Goal: Task Accomplishment & Management: Use online tool/utility

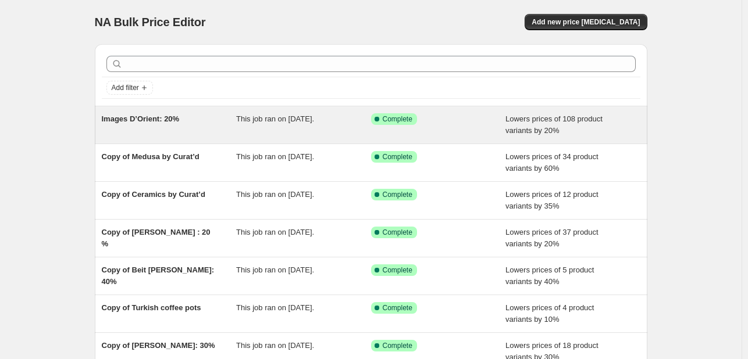
click at [183, 123] on div "Images D’Orient: 20%" at bounding box center [169, 124] width 135 height 23
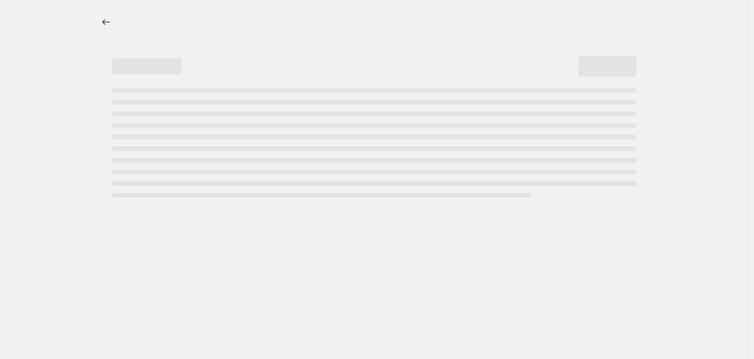
select select "percentage"
select select "collection"
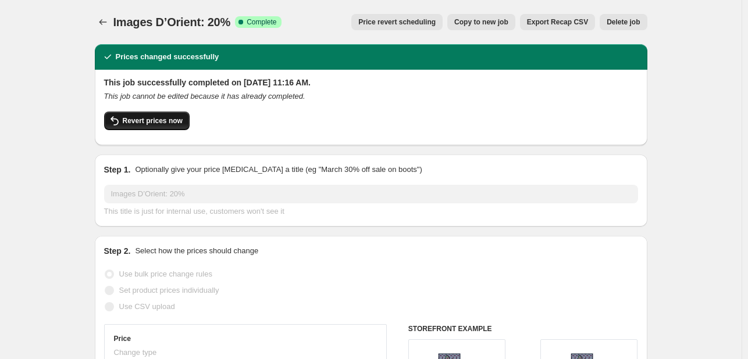
click at [178, 124] on span "Revert prices now" at bounding box center [153, 120] width 60 height 9
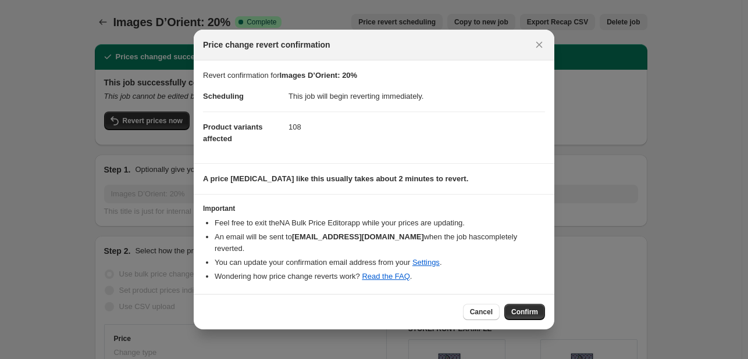
click at [522, 294] on div "Cancel Confirm" at bounding box center [374, 311] width 361 height 35
click at [528, 308] on span "Confirm" at bounding box center [524, 312] width 27 height 9
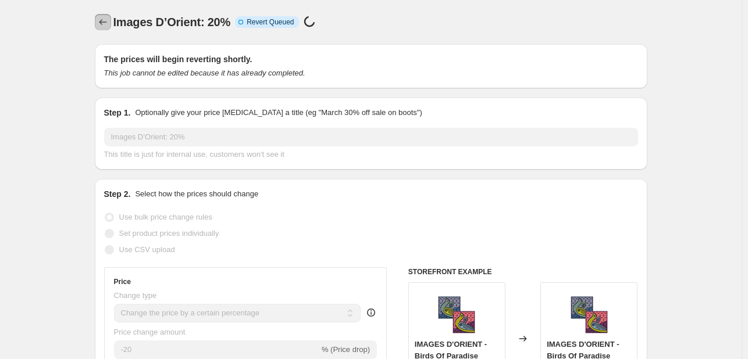
click at [105, 21] on icon "Price change jobs" at bounding box center [103, 22] width 12 height 12
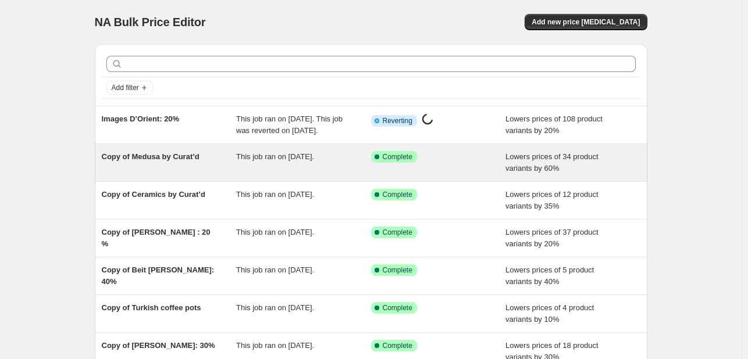
click at [154, 161] on span "Copy of Medusa by Curat’d" at bounding box center [151, 156] width 98 height 9
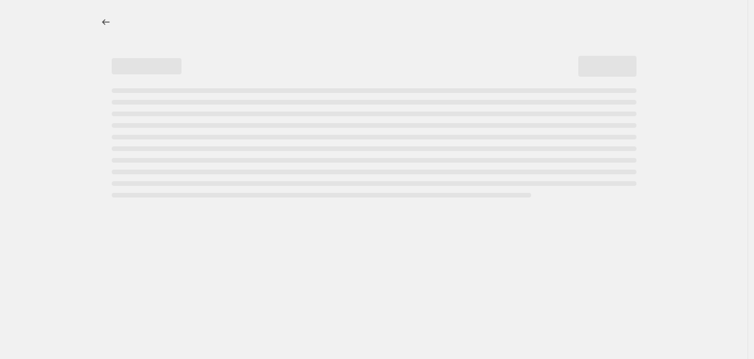
select select "percentage"
select select "collection"
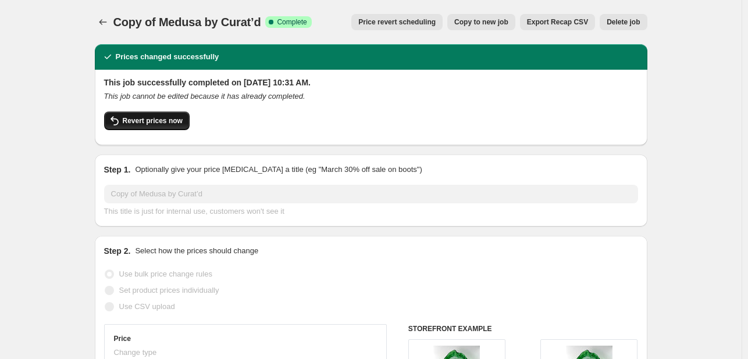
click at [174, 121] on span "Revert prices now" at bounding box center [153, 120] width 60 height 9
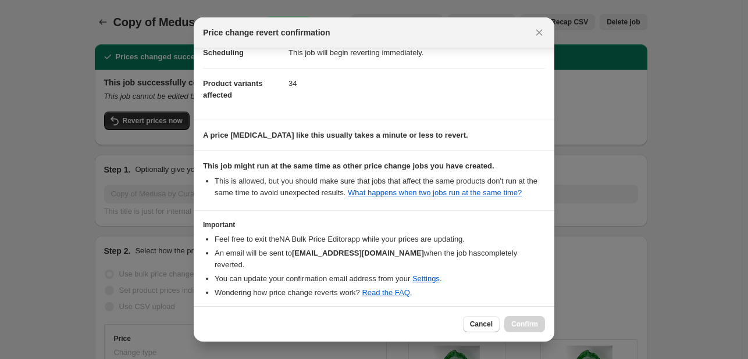
scroll to position [81, 0]
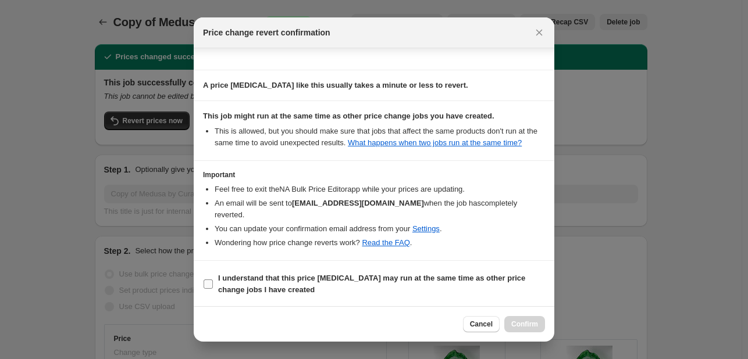
click at [207, 284] on input "I understand that this price [MEDICAL_DATA] may run at the same time as other p…" at bounding box center [208, 284] width 9 height 9
checkbox input "true"
click at [519, 322] on span "Confirm" at bounding box center [524, 324] width 27 height 9
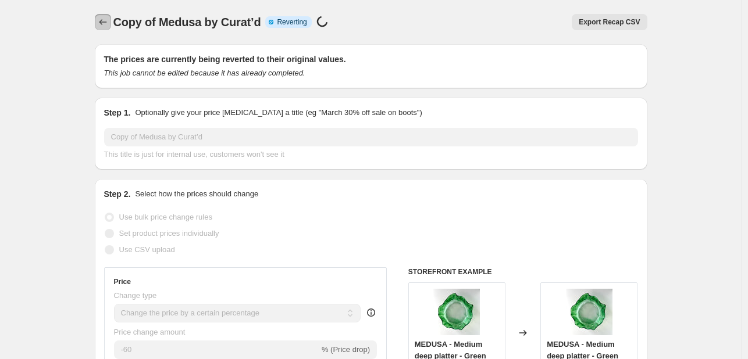
click at [98, 22] on button "Price change jobs" at bounding box center [103, 22] width 16 height 16
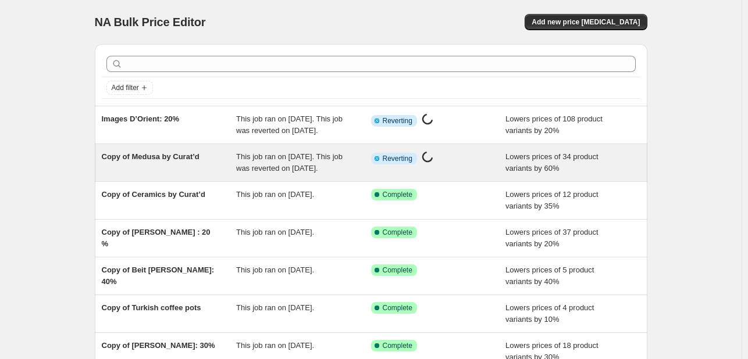
scroll to position [58, 0]
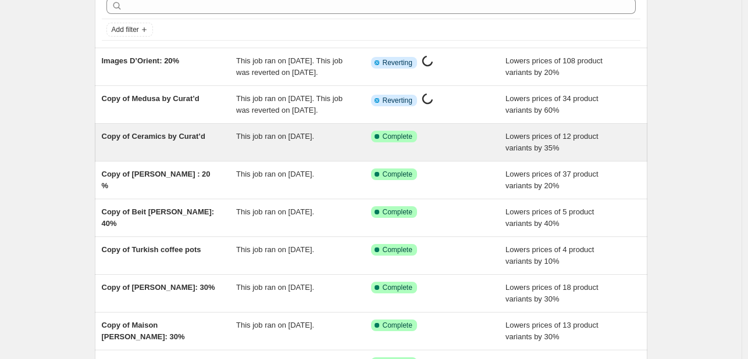
click at [140, 141] on span "Copy of Ceramics by Curat’d" at bounding box center [154, 136] width 104 height 9
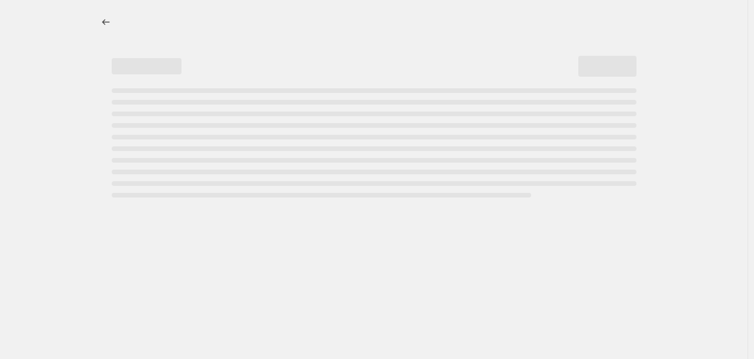
select select "percentage"
select select "collection"
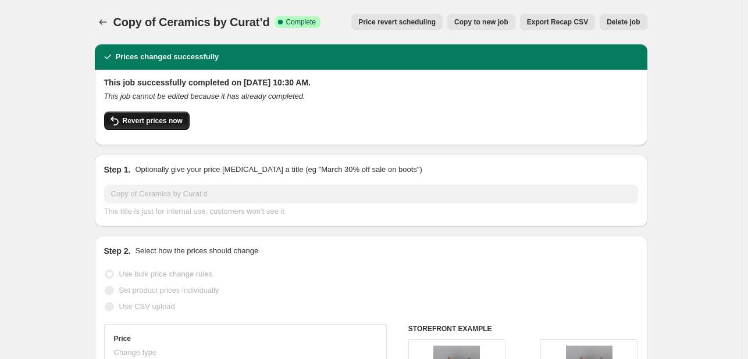
click at [181, 121] on span "Revert prices now" at bounding box center [153, 120] width 60 height 9
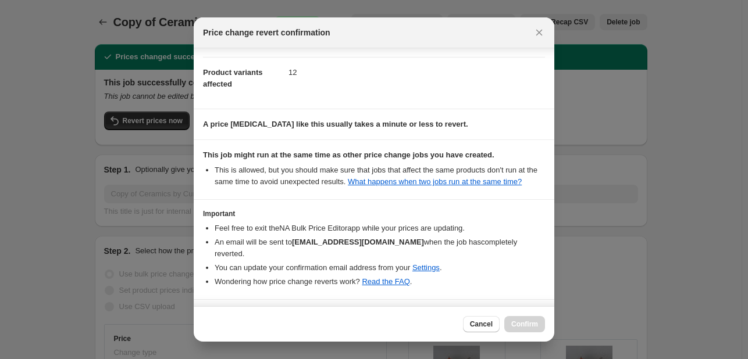
scroll to position [81, 0]
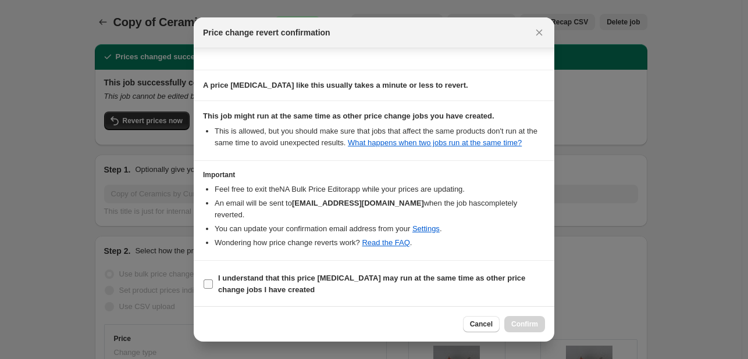
click at [210, 284] on input "I understand that this price [MEDICAL_DATA] may run at the same time as other p…" at bounding box center [208, 284] width 9 height 9
checkbox input "true"
click at [531, 322] on span "Confirm" at bounding box center [524, 324] width 27 height 9
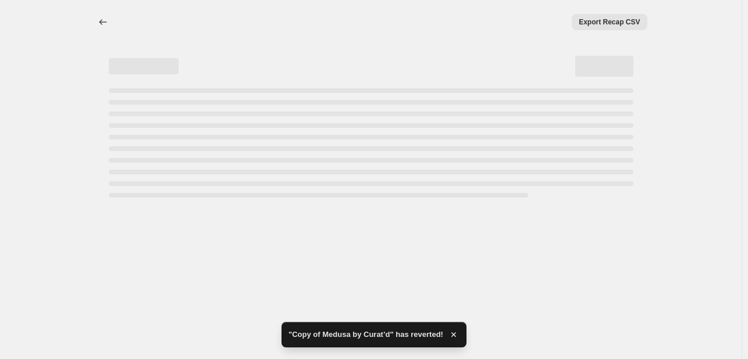
select select "percentage"
select select "collection"
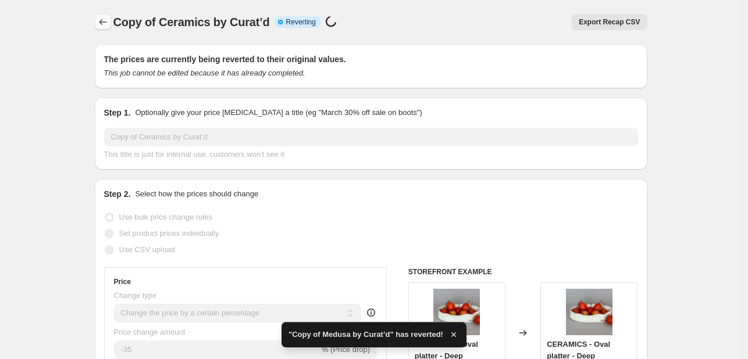
click at [105, 27] on icon "Price change jobs" at bounding box center [103, 22] width 12 height 12
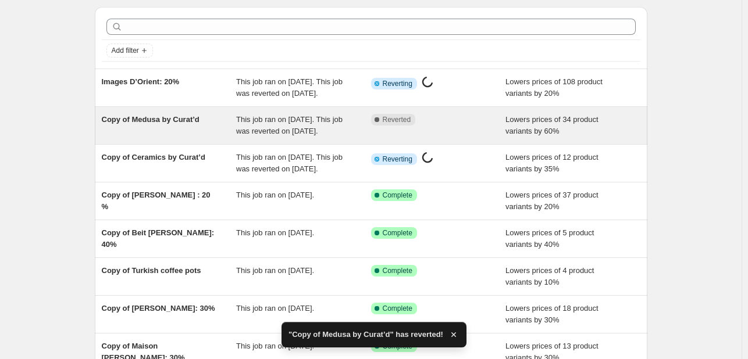
scroll to position [58, 0]
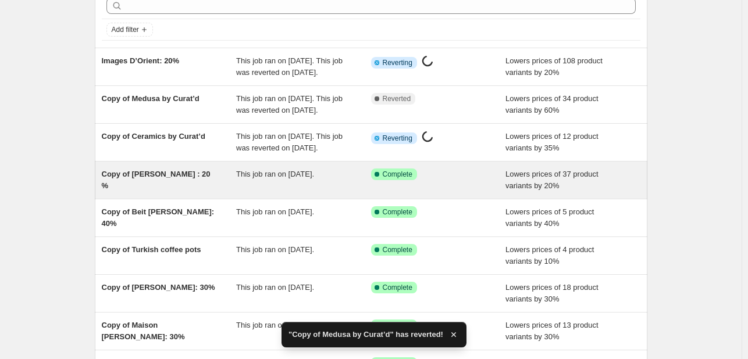
click at [155, 190] on span "Copy of [PERSON_NAME] : 20 %" at bounding box center [156, 180] width 109 height 20
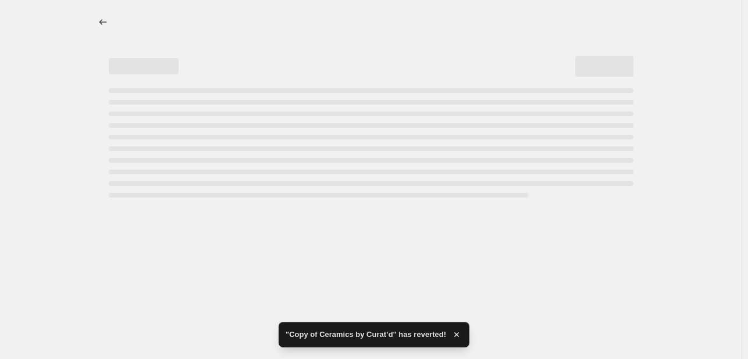
select select "percentage"
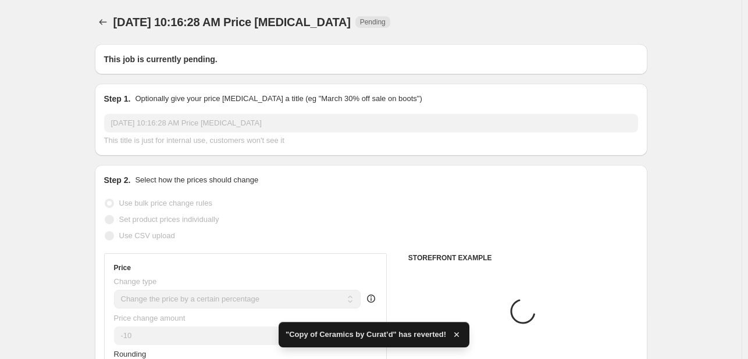
type input "Copy of [PERSON_NAME] : 20 %"
radio input "false"
radio input "true"
radio input "false"
radio input "true"
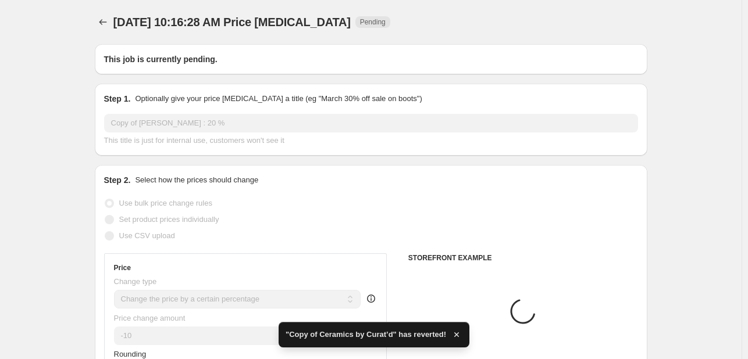
select select "collection"
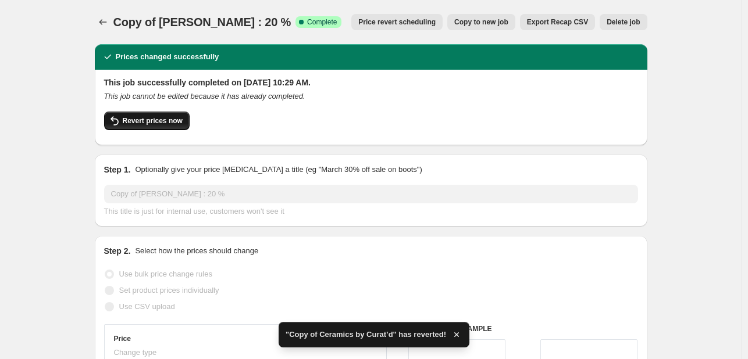
click at [161, 119] on span "Revert prices now" at bounding box center [153, 120] width 60 height 9
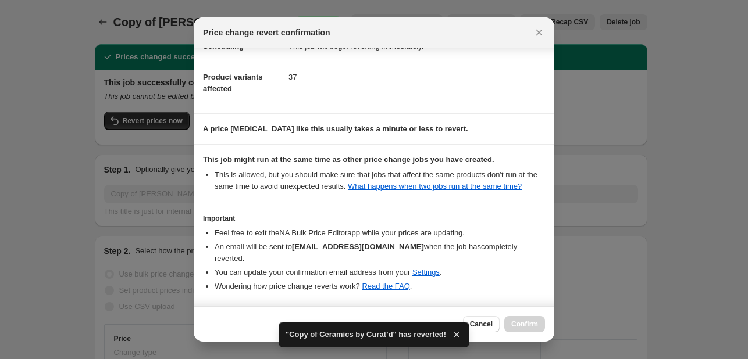
scroll to position [81, 0]
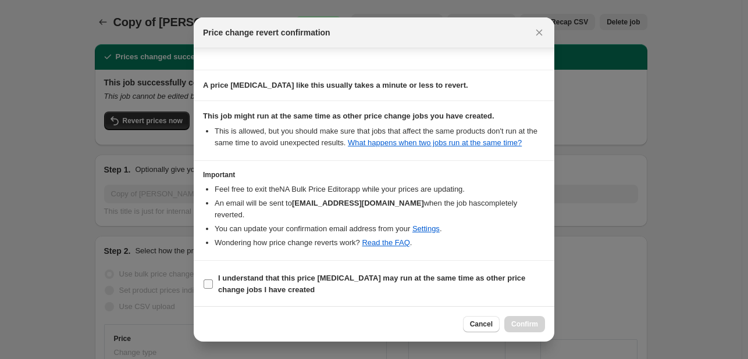
click at [208, 283] on input "I understand that this price [MEDICAL_DATA] may run at the same time as other p…" at bounding box center [208, 284] width 9 height 9
checkbox input "true"
click at [534, 326] on span "Confirm" at bounding box center [524, 324] width 27 height 9
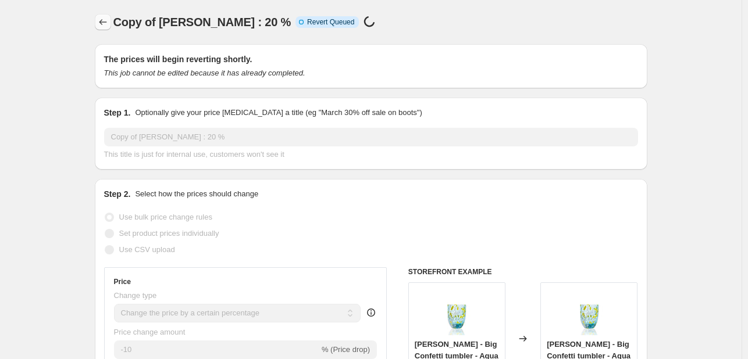
click at [106, 22] on icon "Price change jobs" at bounding box center [103, 22] width 8 height 6
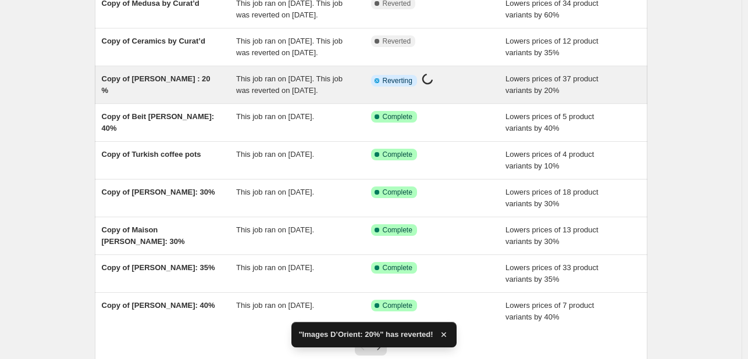
scroll to position [174, 0]
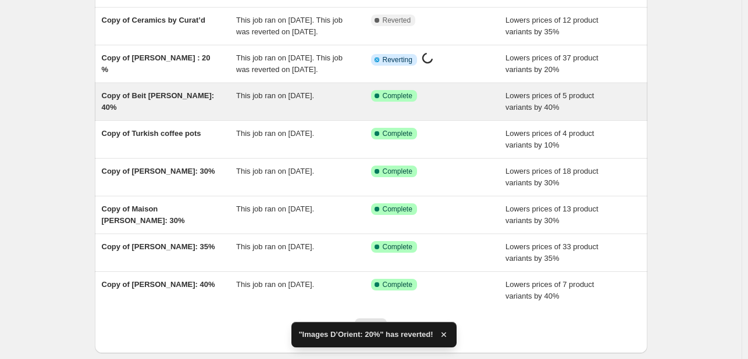
click at [144, 120] on div "Copy of Beit [PERSON_NAME]: 40% This job ran on [DATE]. Success Complete Comple…" at bounding box center [371, 101] width 552 height 37
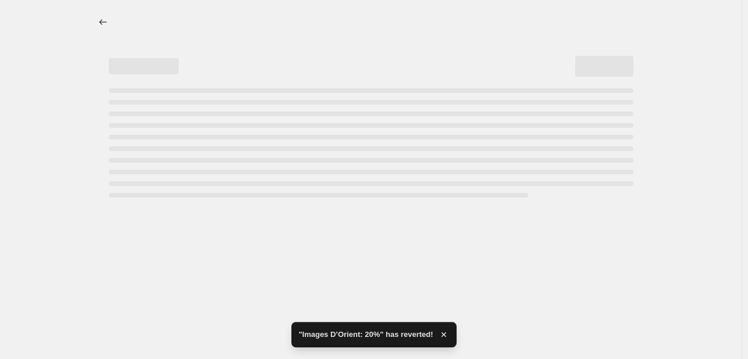
select select "percentage"
select select "collection"
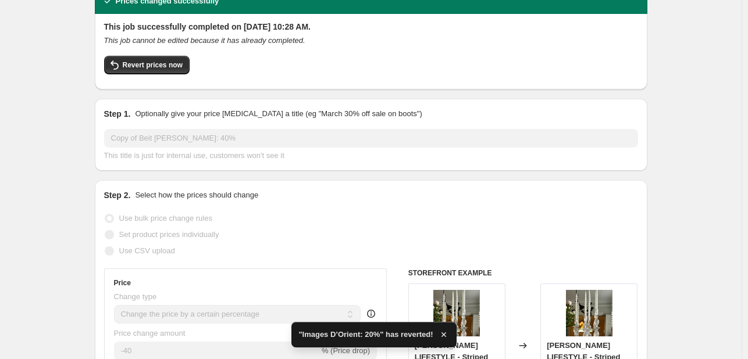
scroll to position [58, 0]
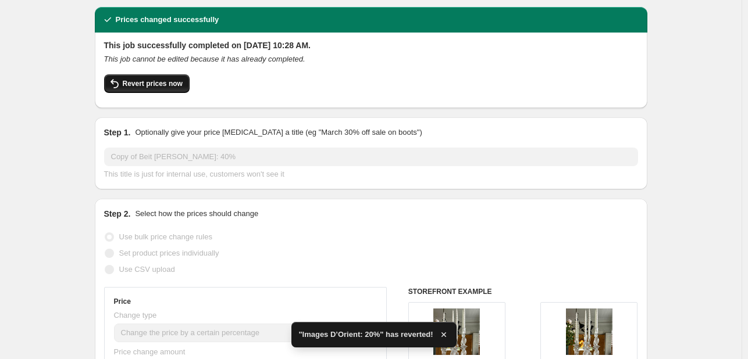
click at [165, 79] on span "Revert prices now" at bounding box center [153, 83] width 60 height 9
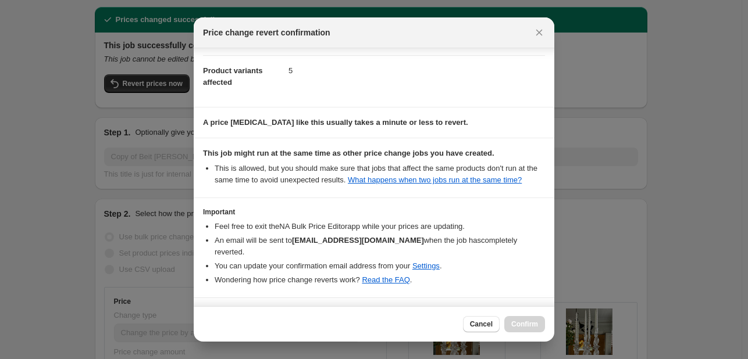
scroll to position [81, 0]
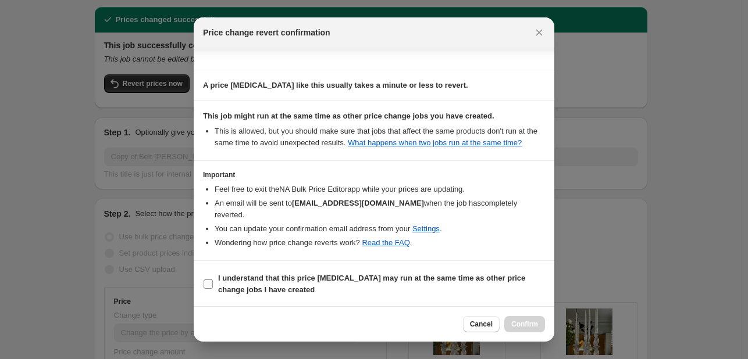
click at [211, 286] on input "I understand that this price [MEDICAL_DATA] may run at the same time as other p…" at bounding box center [208, 284] width 9 height 9
checkbox input "true"
click at [519, 322] on span "Confirm" at bounding box center [524, 324] width 27 height 9
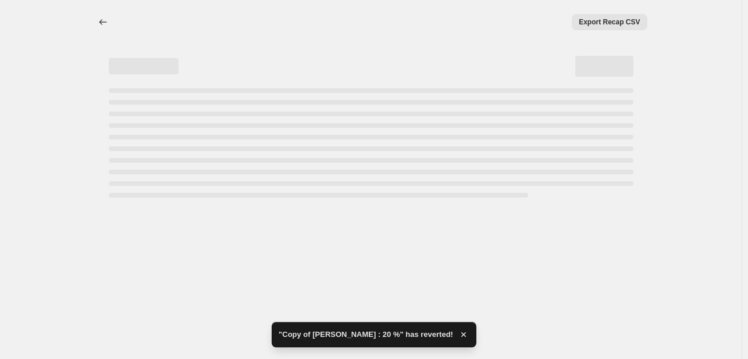
scroll to position [0, 0]
select select "percentage"
select select "collection"
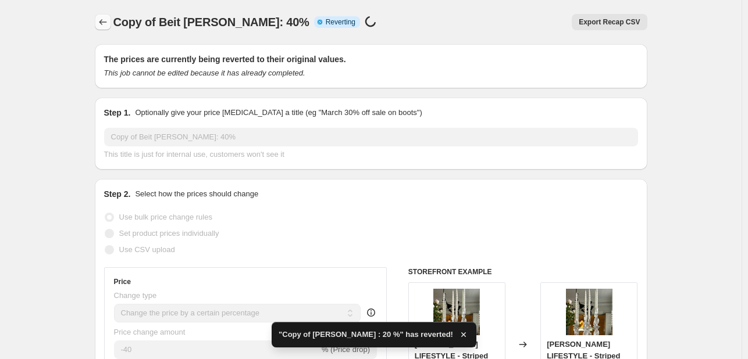
click at [105, 19] on icon "Price change jobs" at bounding box center [103, 22] width 12 height 12
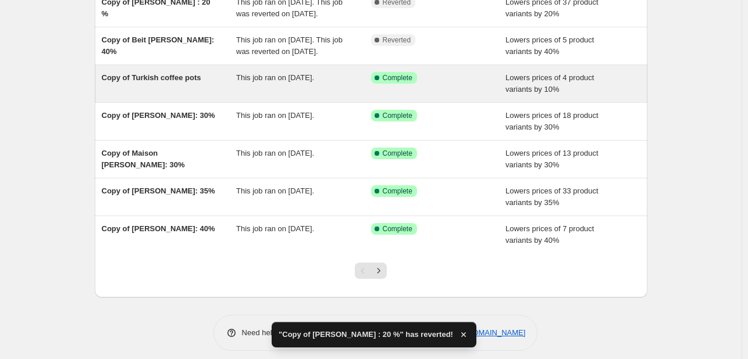
scroll to position [233, 0]
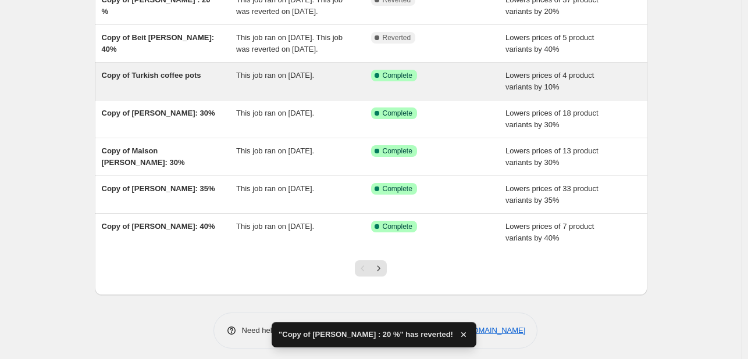
click at [161, 80] on span "Copy of Turkish coffee pots" at bounding box center [151, 75] width 99 height 9
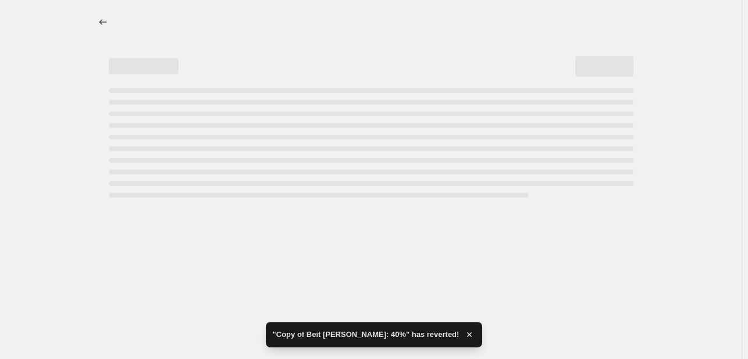
select select "percentage"
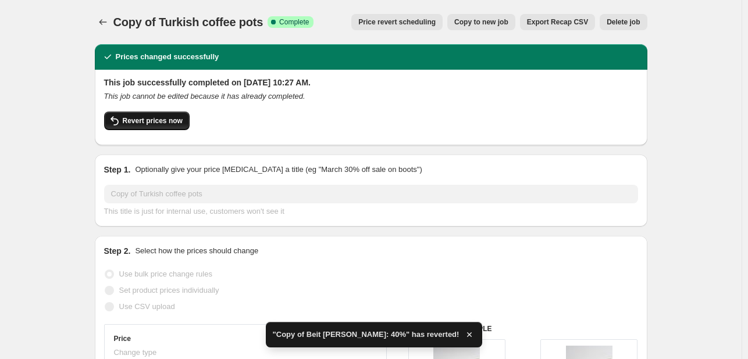
click at [174, 122] on span "Revert prices now" at bounding box center [153, 120] width 60 height 9
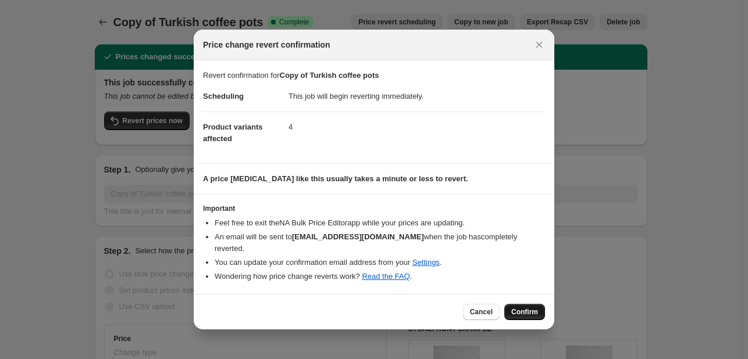
click at [522, 308] on span "Confirm" at bounding box center [524, 312] width 27 height 9
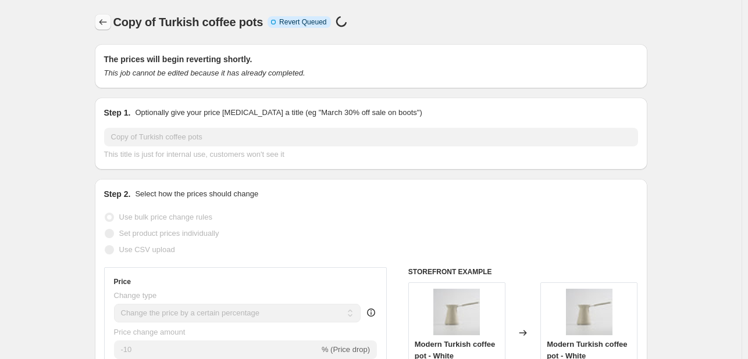
click at [102, 21] on icon "Price change jobs" at bounding box center [103, 22] width 12 height 12
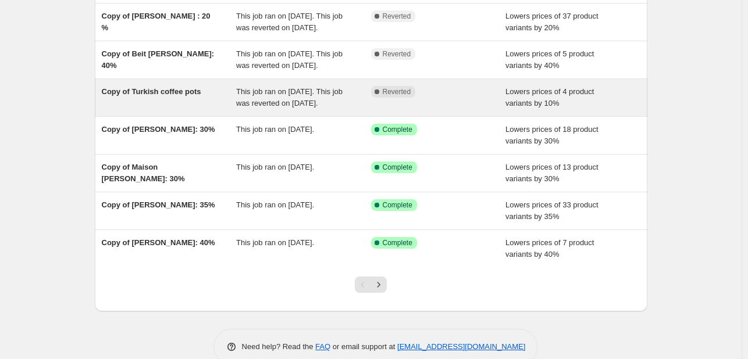
scroll to position [233, 0]
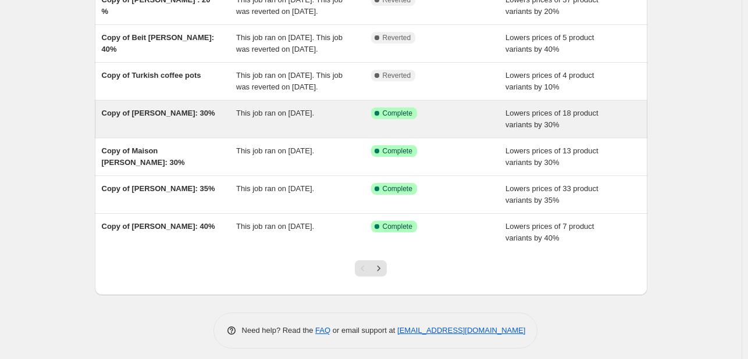
click at [123, 117] on span "Copy of [PERSON_NAME]: 30%" at bounding box center [158, 113] width 113 height 9
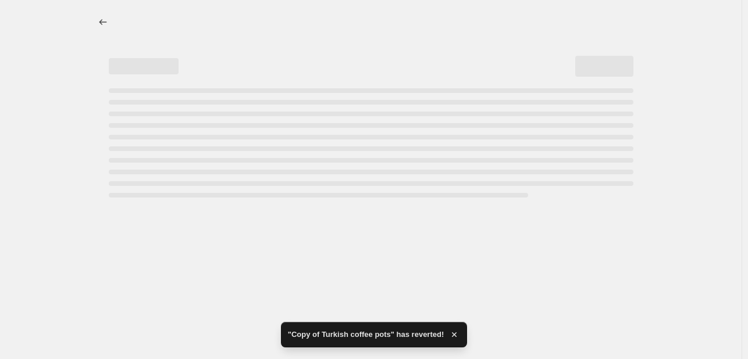
select select "percentage"
select select "collection"
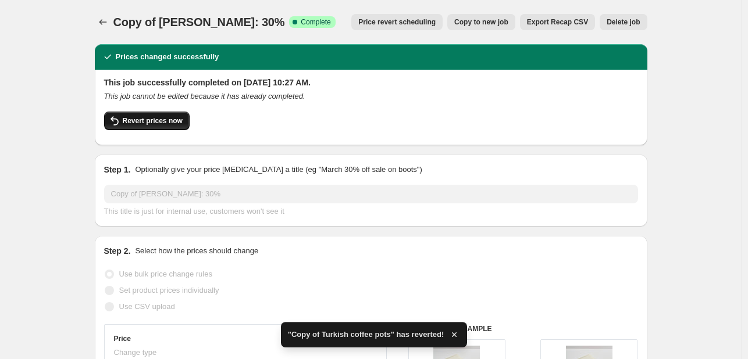
click at [154, 120] on span "Revert prices now" at bounding box center [153, 120] width 60 height 9
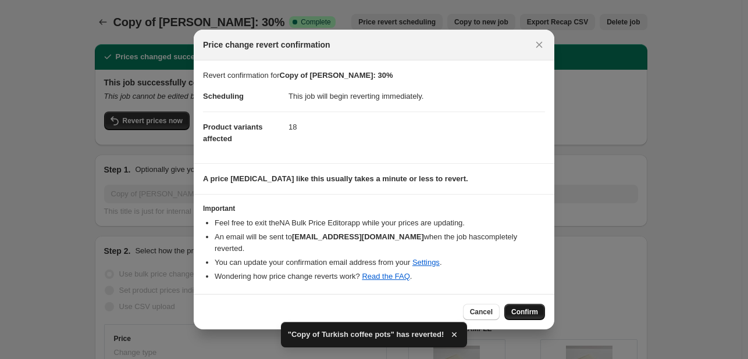
click at [525, 308] on span "Confirm" at bounding box center [524, 312] width 27 height 9
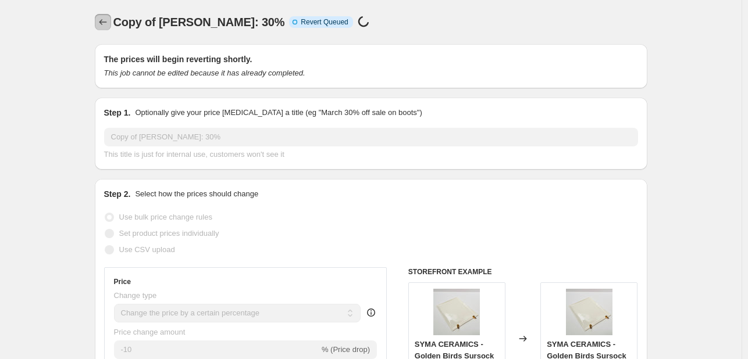
click at [105, 22] on icon "Price change jobs" at bounding box center [103, 22] width 12 height 12
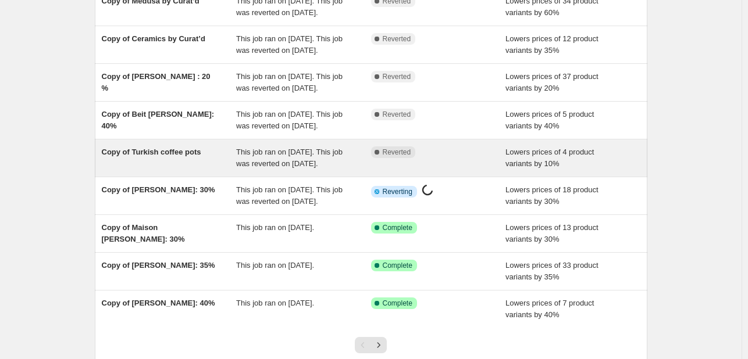
scroll to position [233, 0]
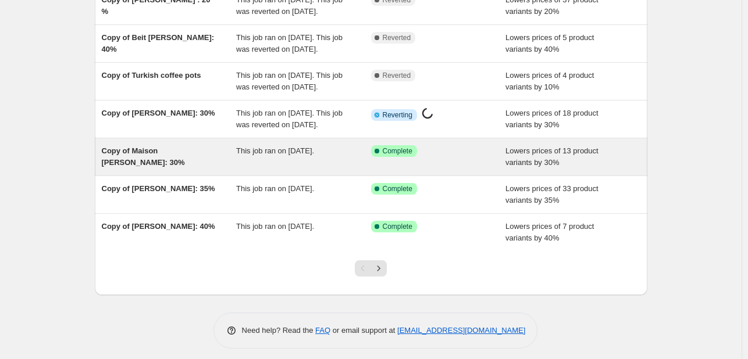
click at [145, 167] on span "Copy of Maison [PERSON_NAME]: 30%" at bounding box center [143, 157] width 83 height 20
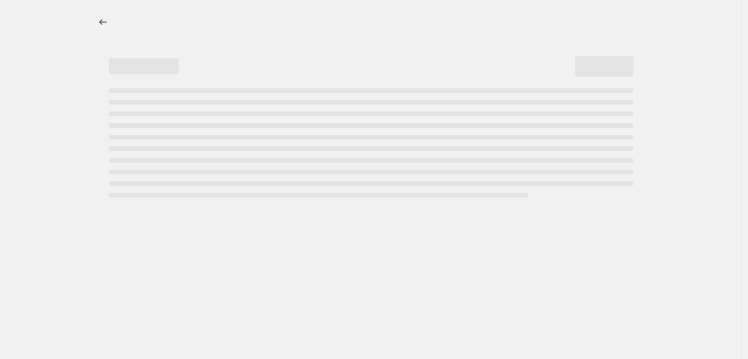
select select "percentage"
select select "collection"
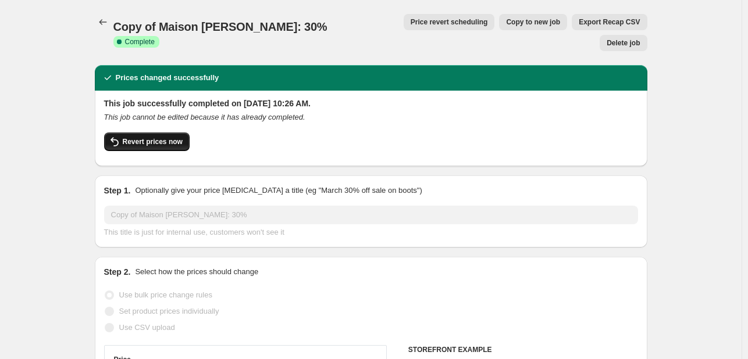
click at [158, 137] on span "Revert prices now" at bounding box center [153, 141] width 60 height 9
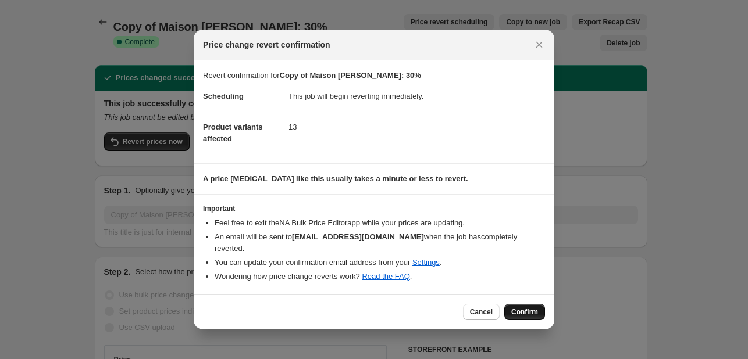
click at [518, 308] on span "Confirm" at bounding box center [524, 312] width 27 height 9
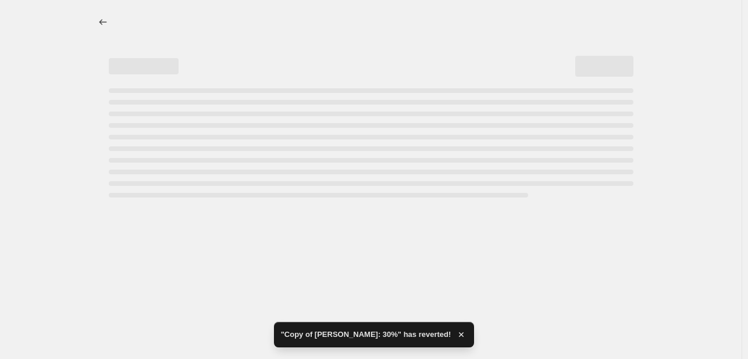
select select "percentage"
select select "collection"
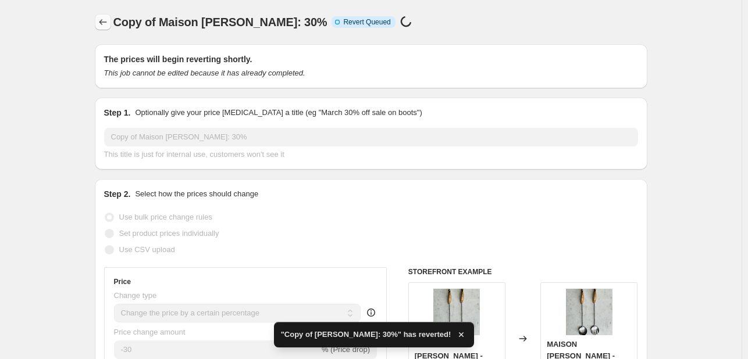
click at [102, 24] on icon "Price change jobs" at bounding box center [103, 22] width 12 height 12
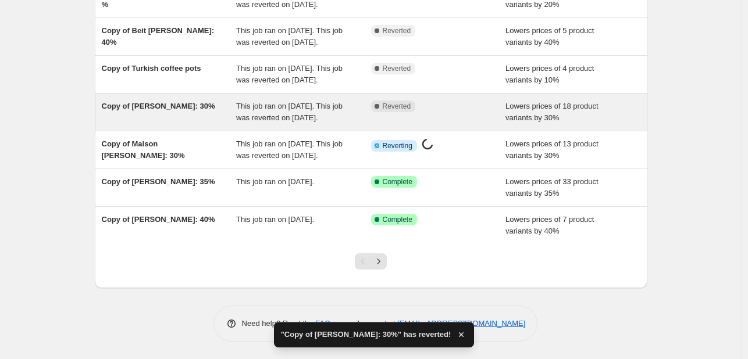
scroll to position [331, 0]
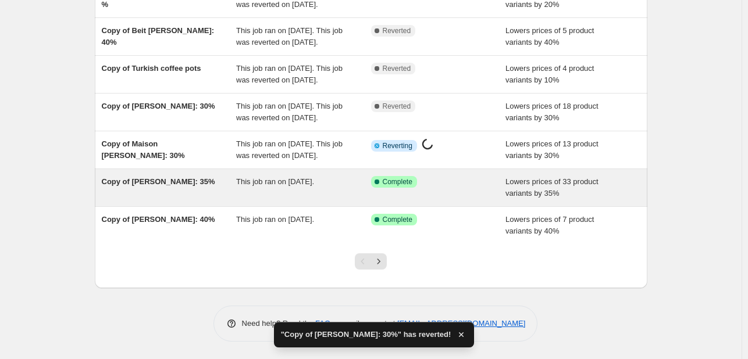
click at [191, 181] on span "Copy of [PERSON_NAME]: 35%" at bounding box center [158, 181] width 113 height 9
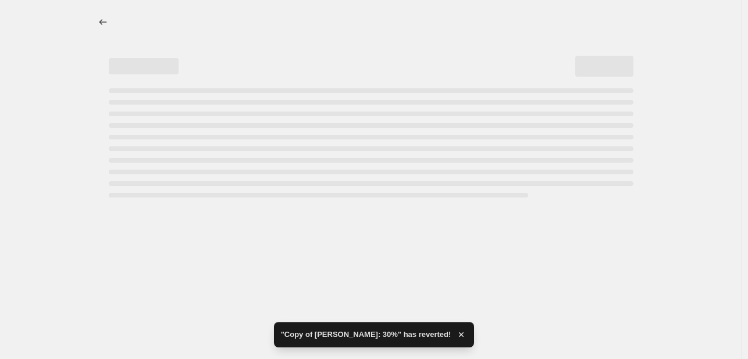
select select "percentage"
select select "collection"
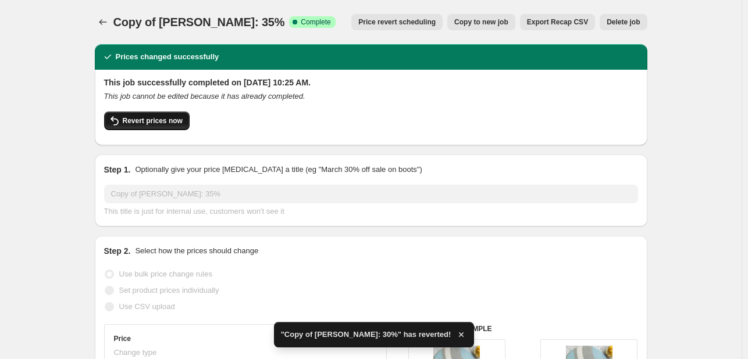
click at [164, 126] on button "Revert prices now" at bounding box center [146, 121] width 85 height 19
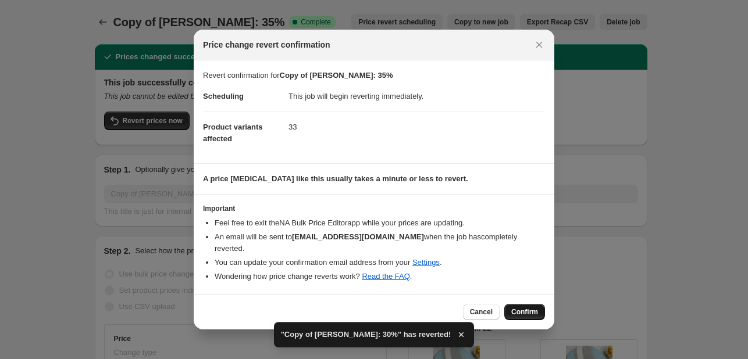
click at [524, 308] on span "Confirm" at bounding box center [524, 312] width 27 height 9
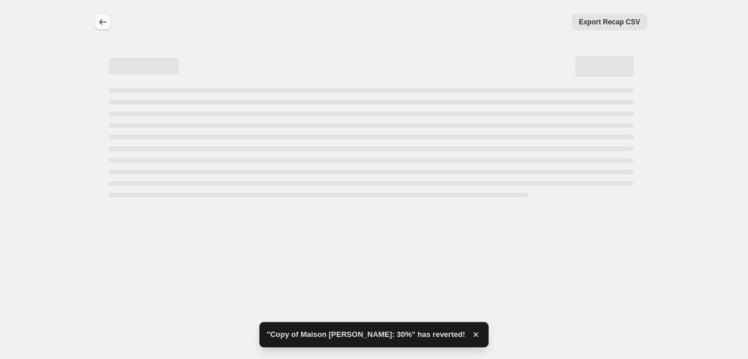
select select "percentage"
select select "collection"
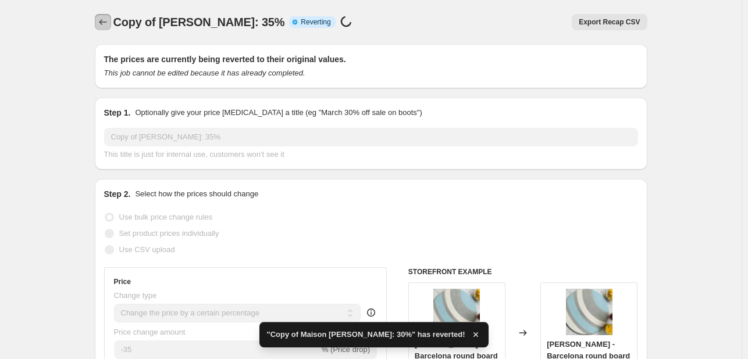
click at [107, 20] on icon "Price change jobs" at bounding box center [103, 22] width 12 height 12
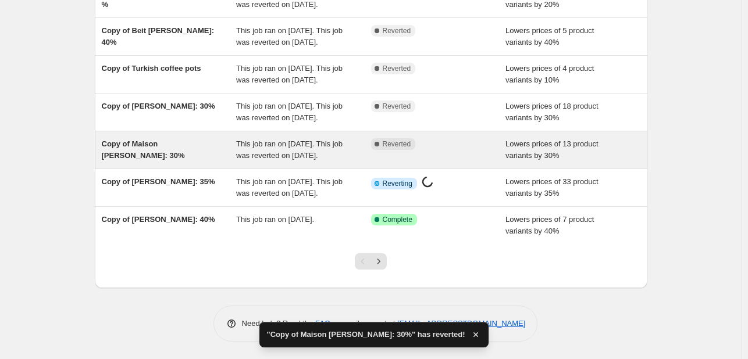
scroll to position [343, 0]
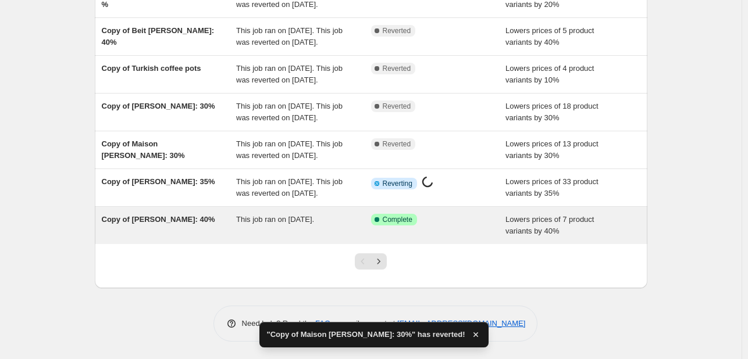
click at [147, 220] on span "Copy of [PERSON_NAME]: 40%" at bounding box center [158, 219] width 113 height 9
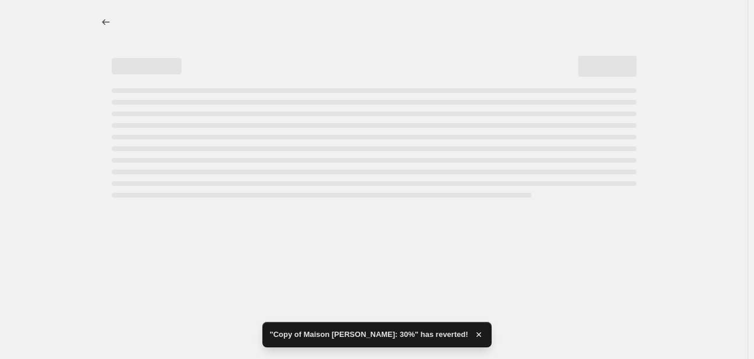
select select "percentage"
select select "collection"
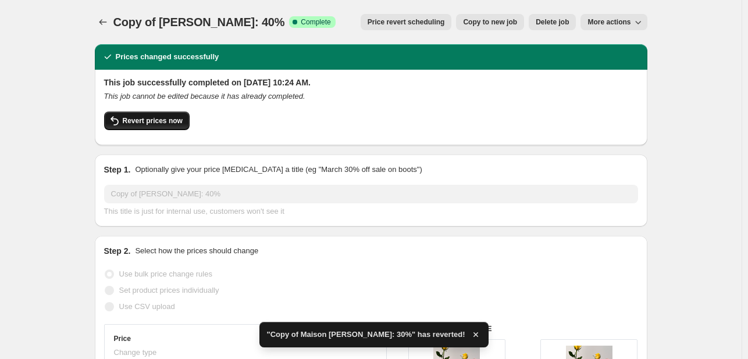
click at [175, 126] on button "Revert prices now" at bounding box center [146, 121] width 85 height 19
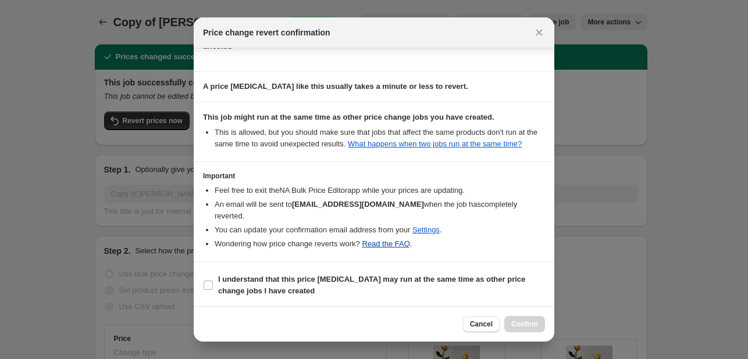
scroll to position [81, 0]
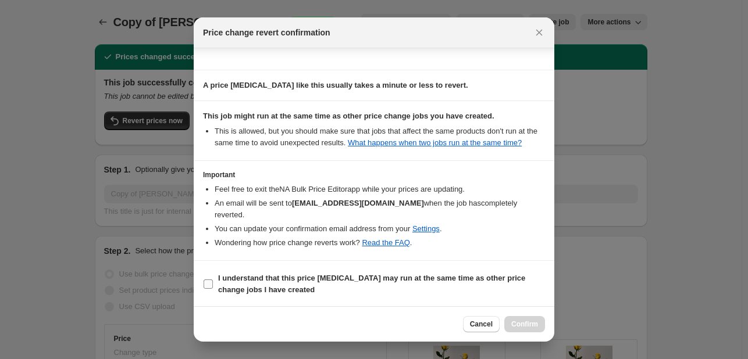
click at [209, 280] on input "I understand that this price [MEDICAL_DATA] may run at the same time as other p…" at bounding box center [208, 284] width 9 height 9
checkbox input "true"
click at [520, 320] on span "Confirm" at bounding box center [524, 324] width 27 height 9
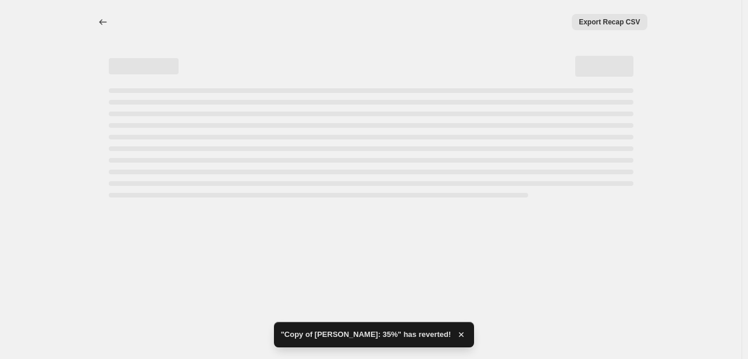
select select "percentage"
select select "collection"
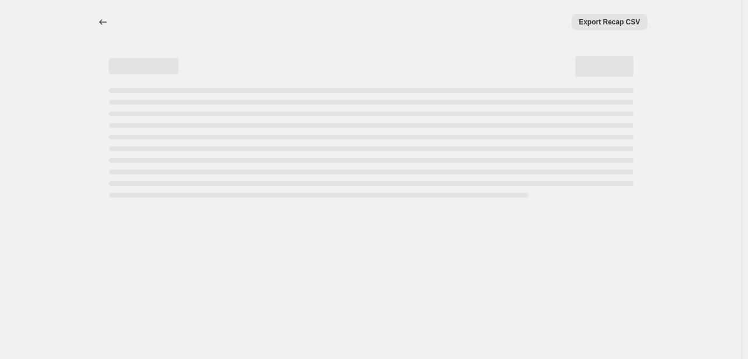
select select "percentage"
select select "collection"
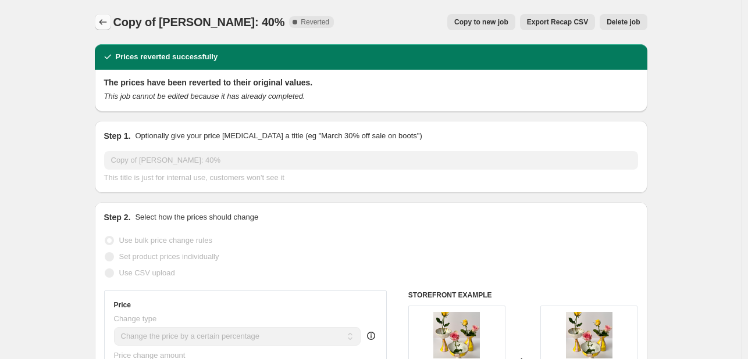
click at [106, 24] on icon "Price change jobs" at bounding box center [103, 22] width 12 height 12
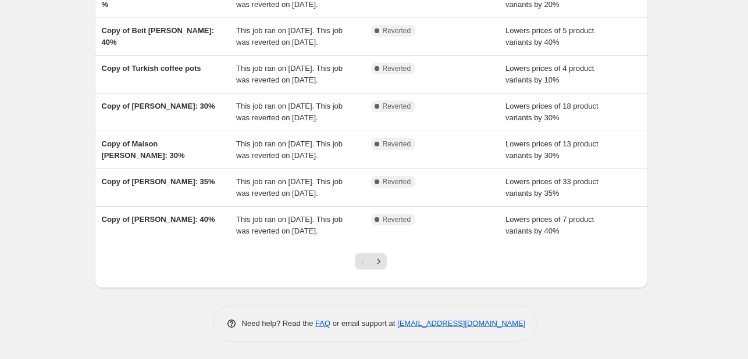
scroll to position [354, 0]
click at [379, 270] on div at bounding box center [370, 266] width 47 height 44
click at [381, 266] on icon "Next" at bounding box center [379, 262] width 12 height 12
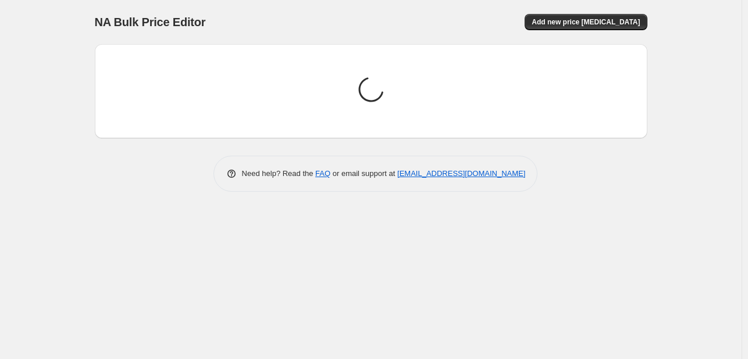
scroll to position [0, 0]
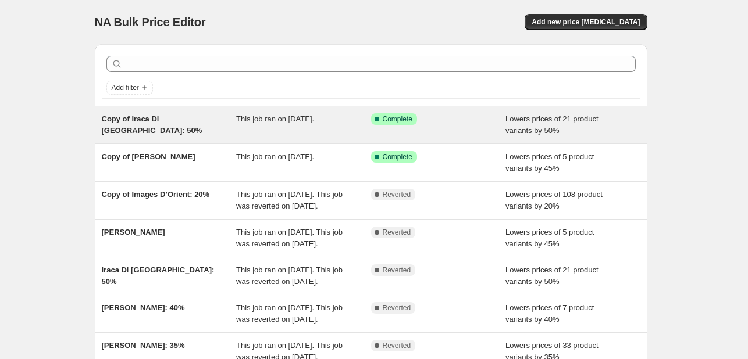
click at [157, 112] on div "Copy of Iraca Di [GEOGRAPHIC_DATA]: 50% This job ran on [DATE]. Success Complet…" at bounding box center [371, 124] width 552 height 37
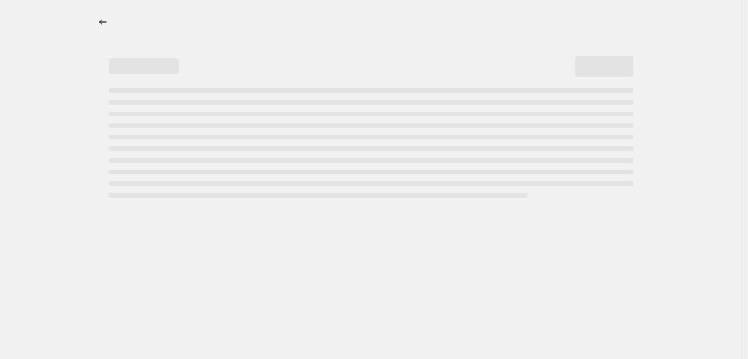
select select "percentage"
select select "collection"
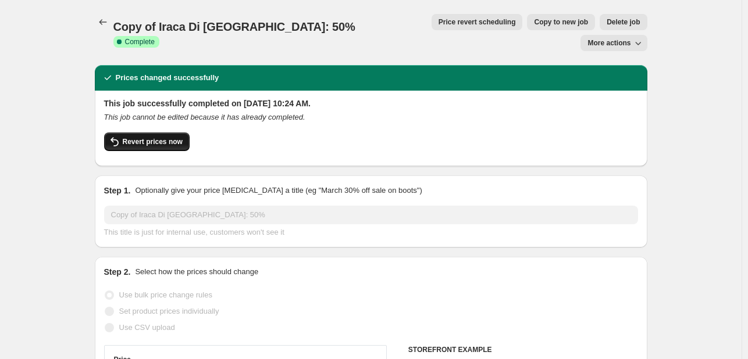
click at [140, 137] on span "Revert prices now" at bounding box center [153, 141] width 60 height 9
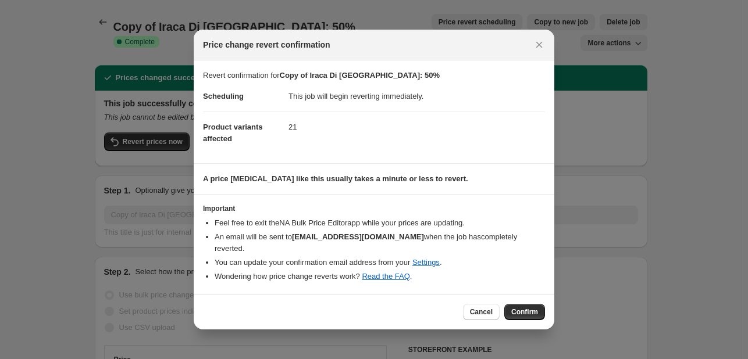
click at [525, 308] on span "Confirm" at bounding box center [524, 312] width 27 height 9
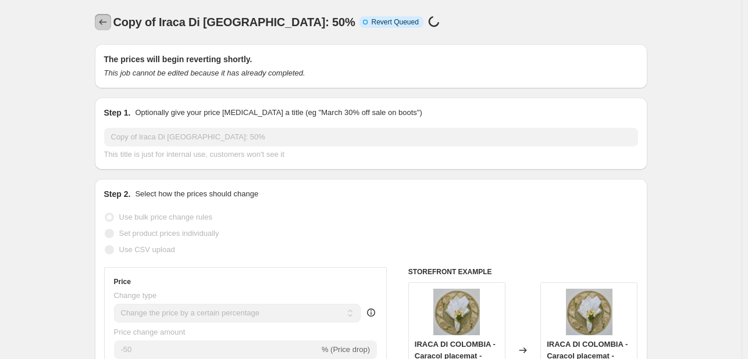
click at [107, 28] on button "Price change jobs" at bounding box center [103, 22] width 16 height 16
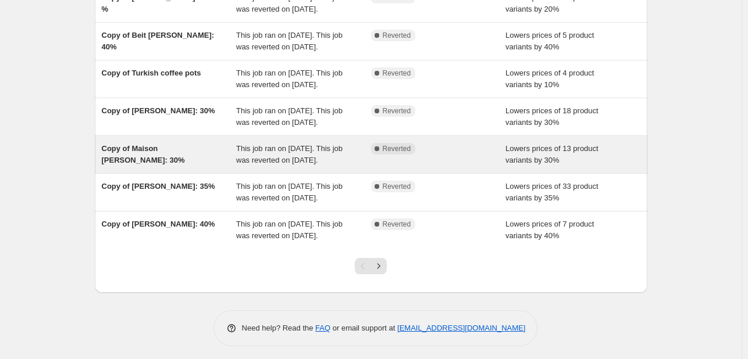
scroll to position [354, 0]
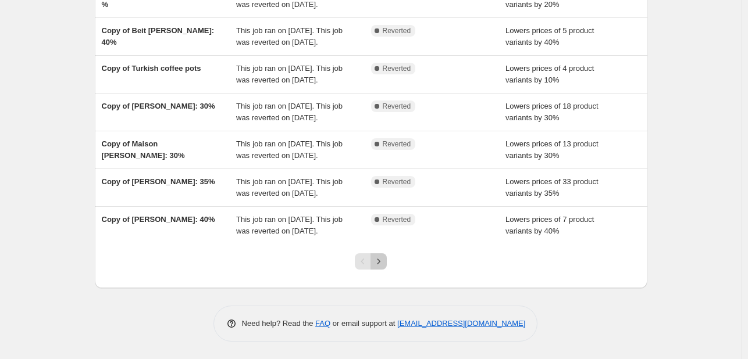
click at [378, 263] on icon "Next" at bounding box center [379, 262] width 12 height 12
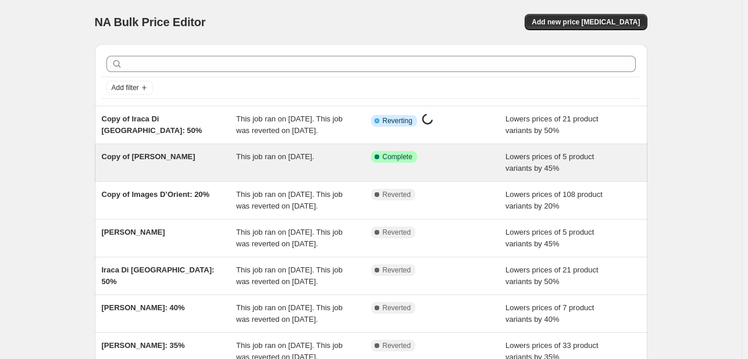
click at [141, 161] on span "Copy of [PERSON_NAME]" at bounding box center [149, 156] width 94 height 9
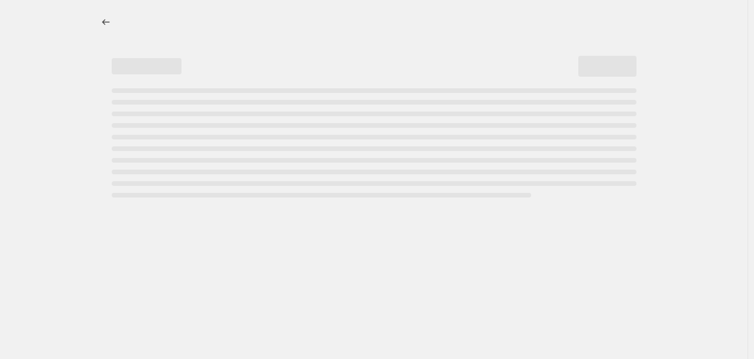
select select "percentage"
select select "collection"
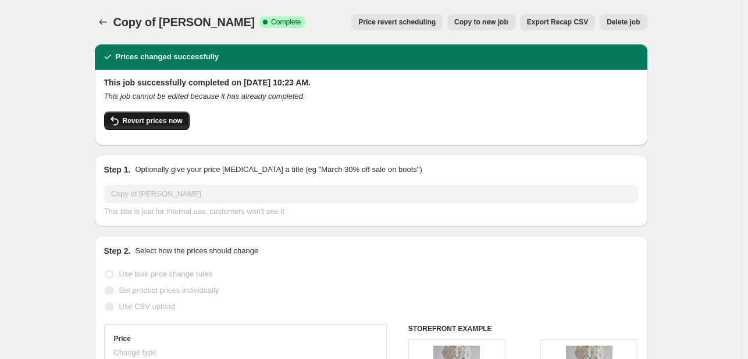
click at [155, 119] on span "Revert prices now" at bounding box center [153, 120] width 60 height 9
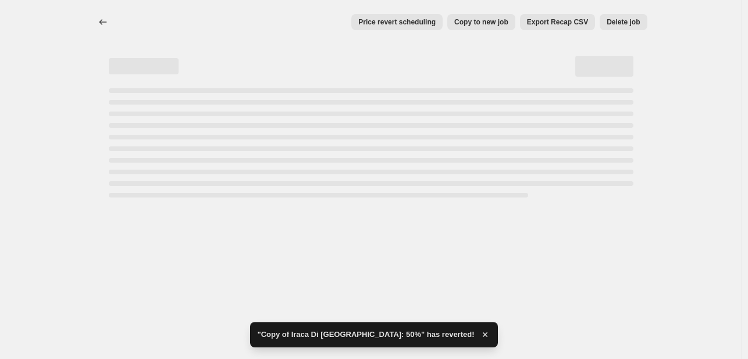
select select "percentage"
select select "collection"
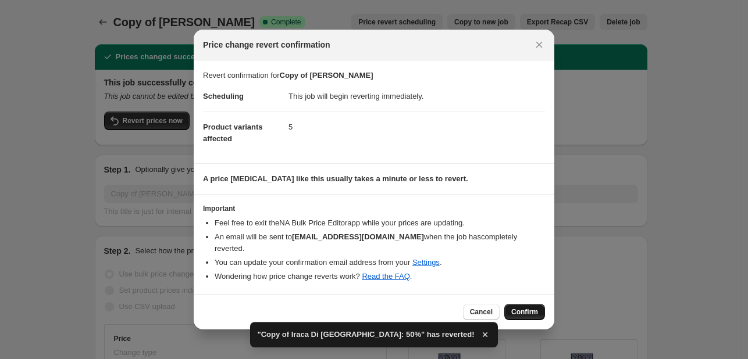
click at [525, 308] on span "Confirm" at bounding box center [524, 312] width 27 height 9
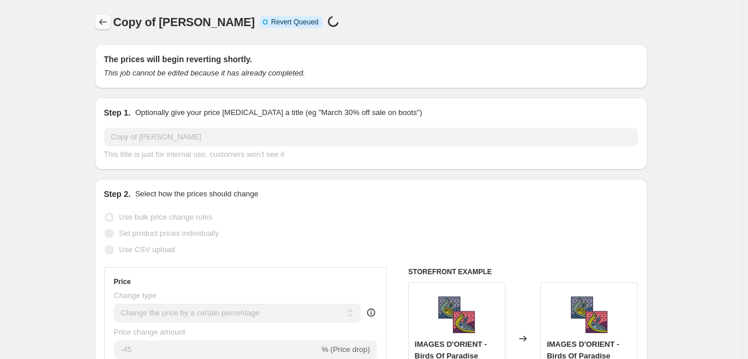
click at [102, 25] on icon "Price change jobs" at bounding box center [103, 22] width 12 height 12
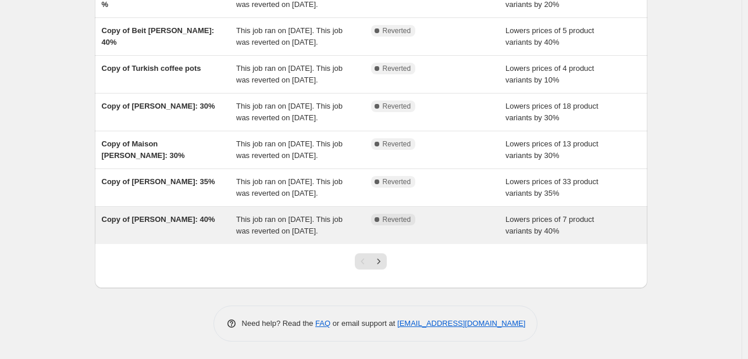
scroll to position [354, 0]
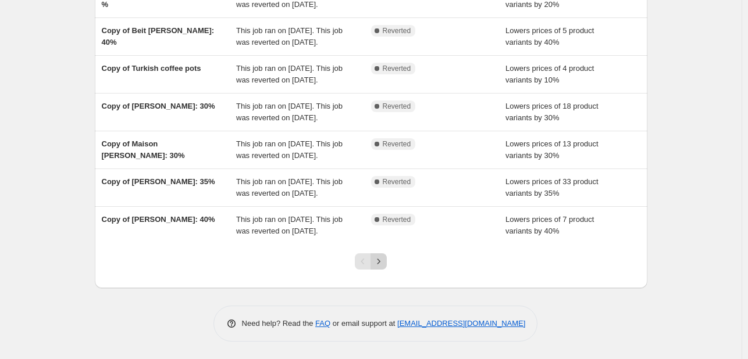
click at [384, 266] on icon "Next" at bounding box center [379, 262] width 12 height 12
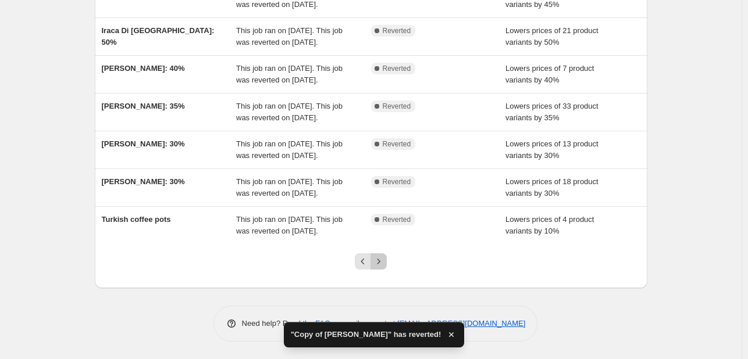
click at [384, 261] on icon "Next" at bounding box center [379, 262] width 12 height 12
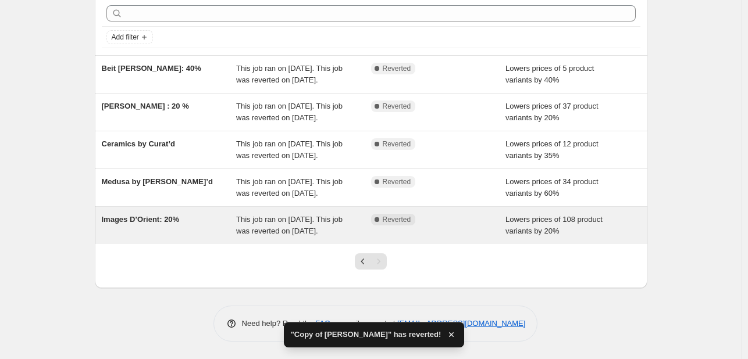
scroll to position [108, 0]
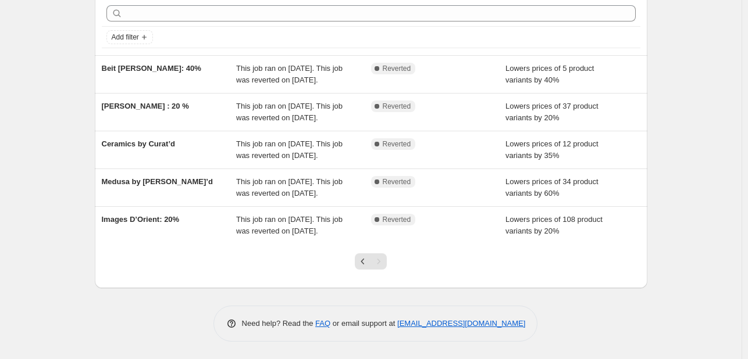
click at [358, 254] on div "Pagination" at bounding box center [363, 262] width 16 height 16
click at [363, 259] on icon "Previous" at bounding box center [363, 262] width 12 height 12
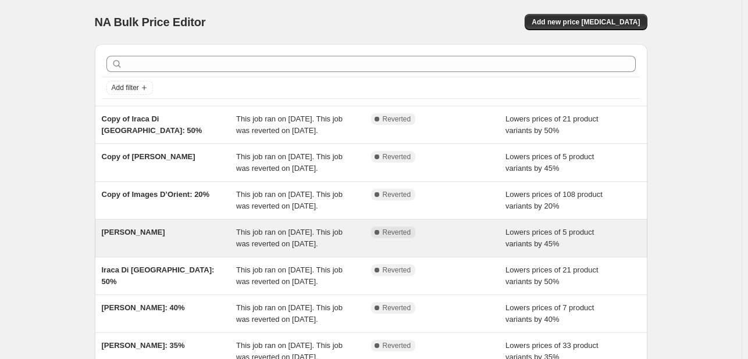
scroll to position [291, 0]
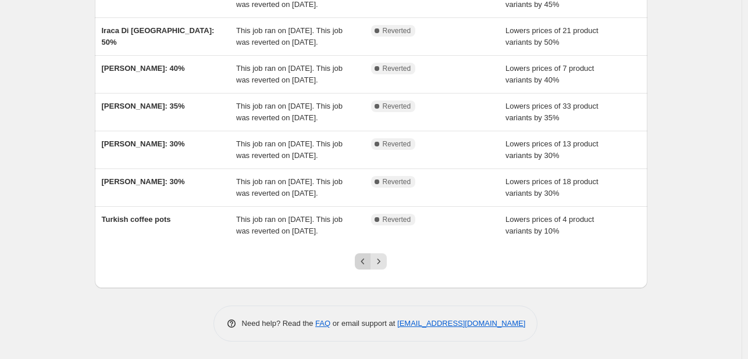
click at [365, 268] on icon "Previous" at bounding box center [363, 262] width 12 height 12
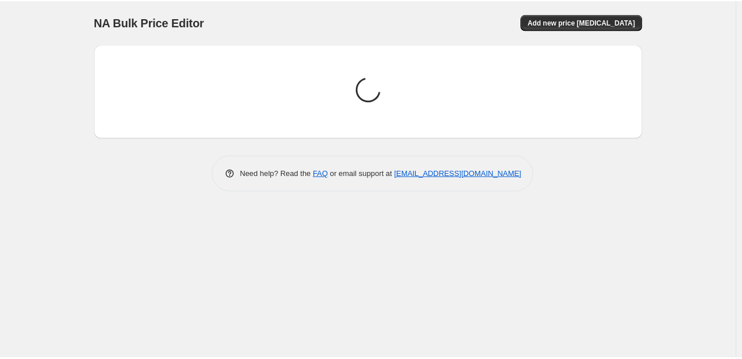
scroll to position [0, 0]
